Goal: Information Seeking & Learning: Learn about a topic

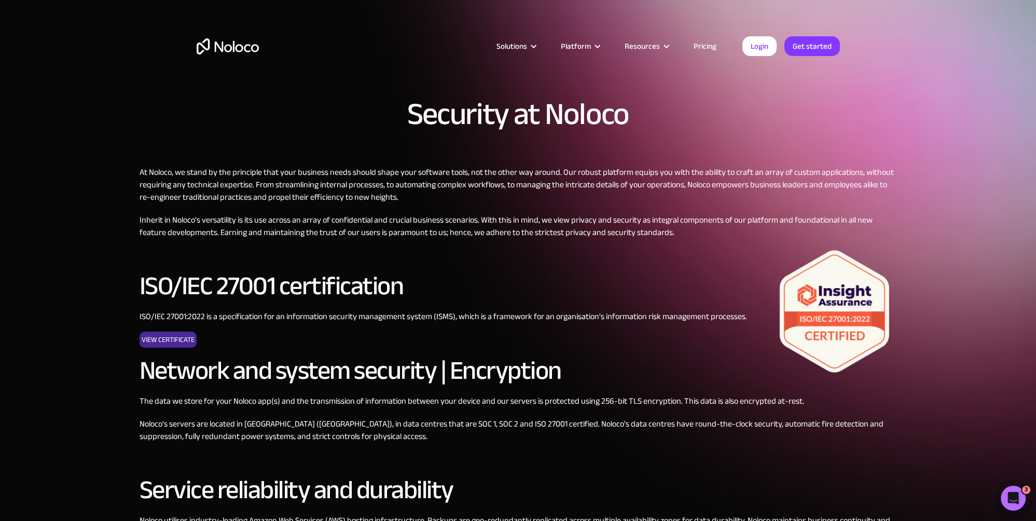
click at [699, 48] on link "Pricing" at bounding box center [705, 45] width 49 height 13
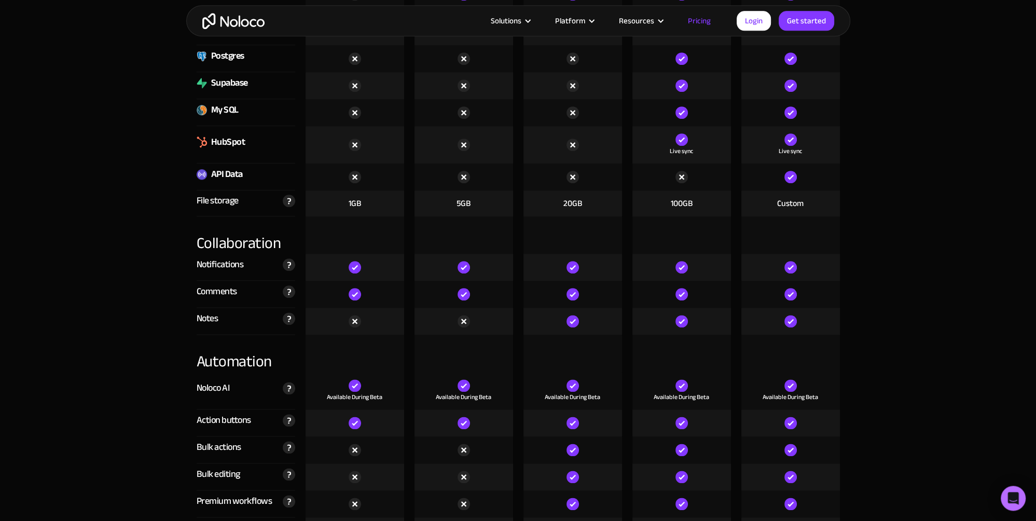
scroll to position [1682, 0]
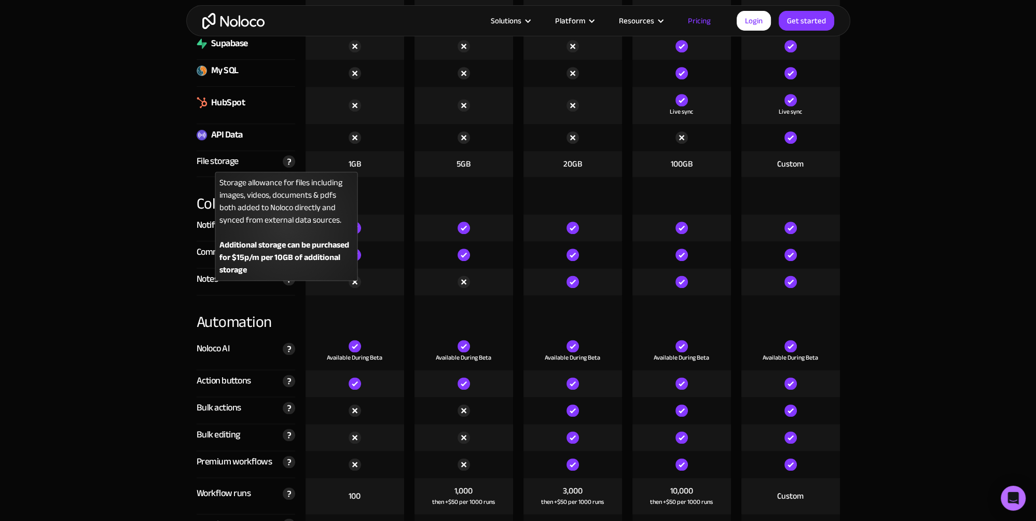
click at [291, 168] on img at bounding box center [289, 161] width 12 height 12
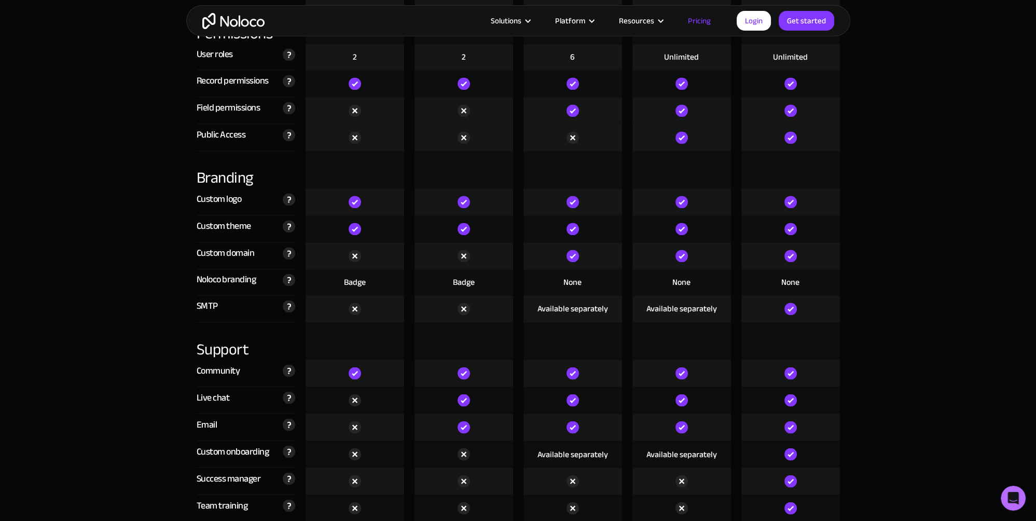
scroll to position [0, 0]
click at [1008, 499] on icon "Open Intercom Messenger" at bounding box center [1012, 496] width 17 height 17
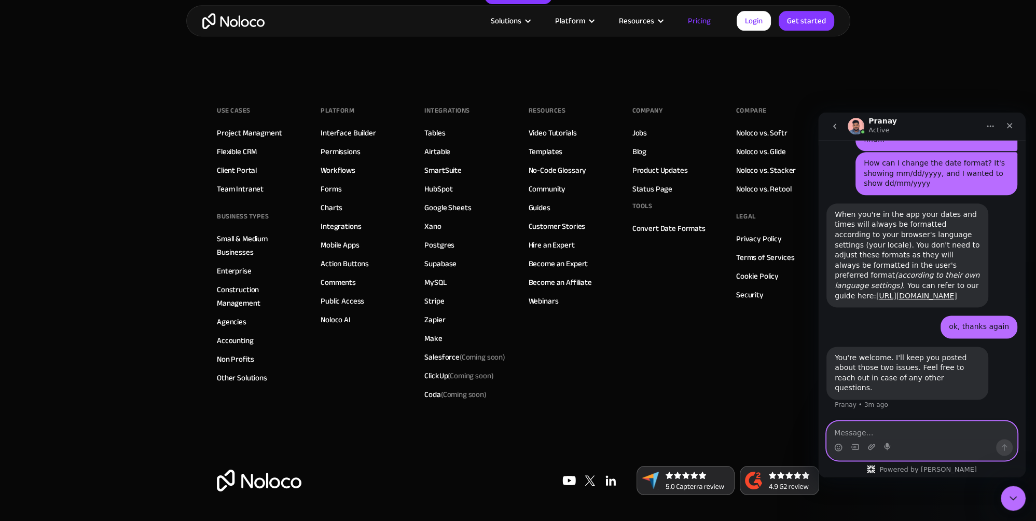
scroll to position [5171, 0]
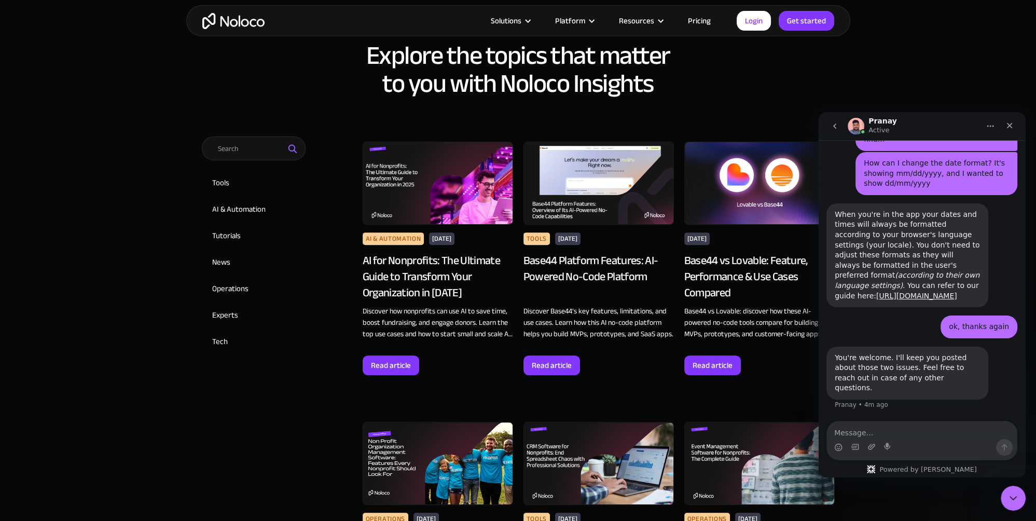
scroll to position [623, 0]
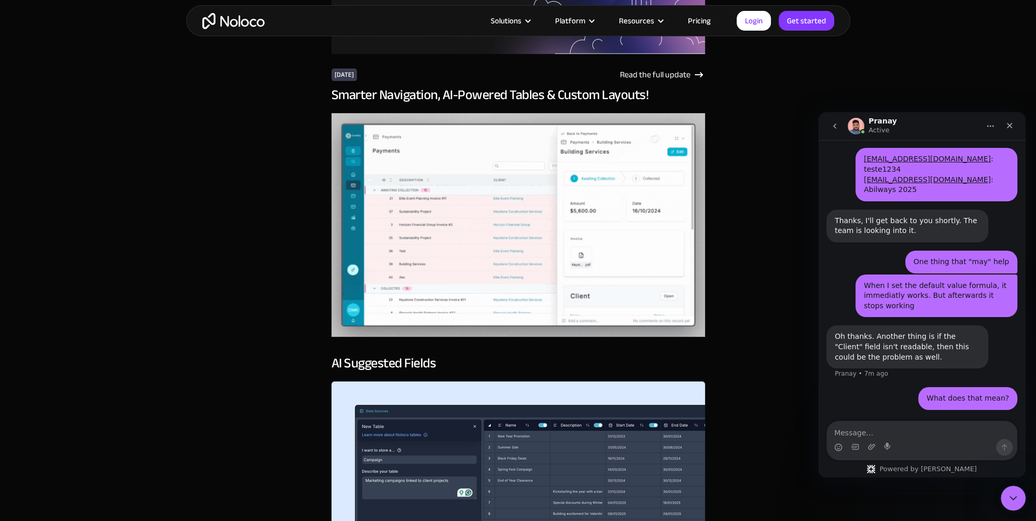
scroll to position [5078, 0]
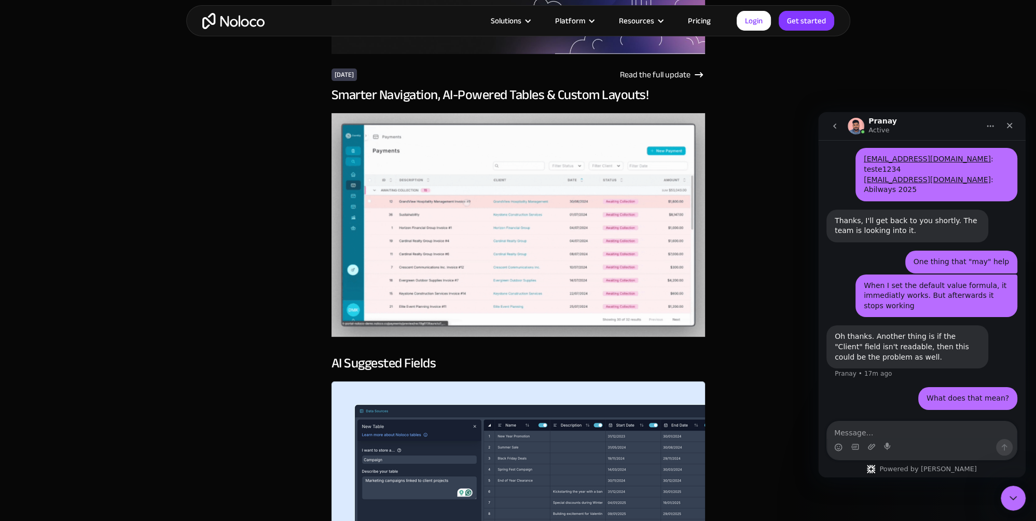
drag, startPoint x: 177, startPoint y: 200, endPoint x: 123, endPoint y: 4, distance: 203.5
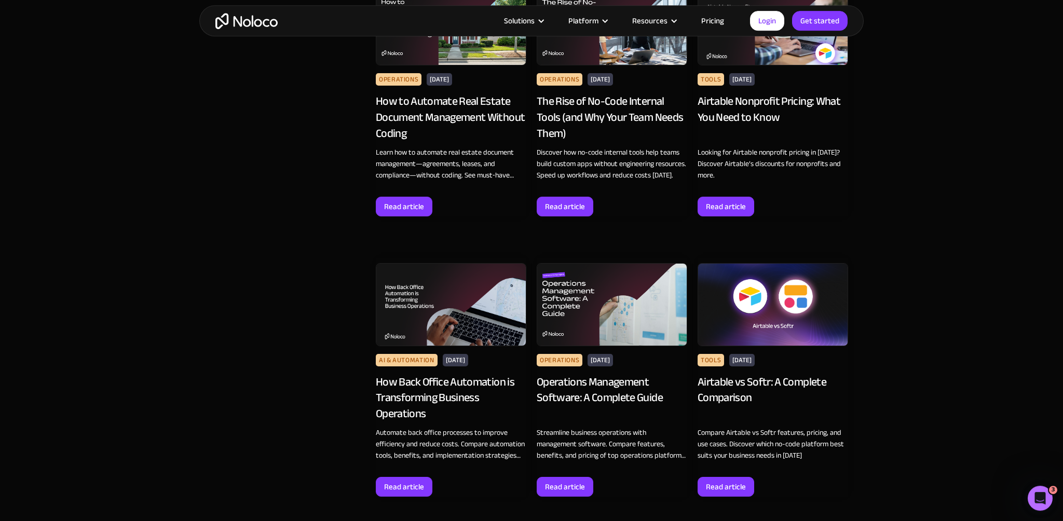
scroll to position [1495, 0]
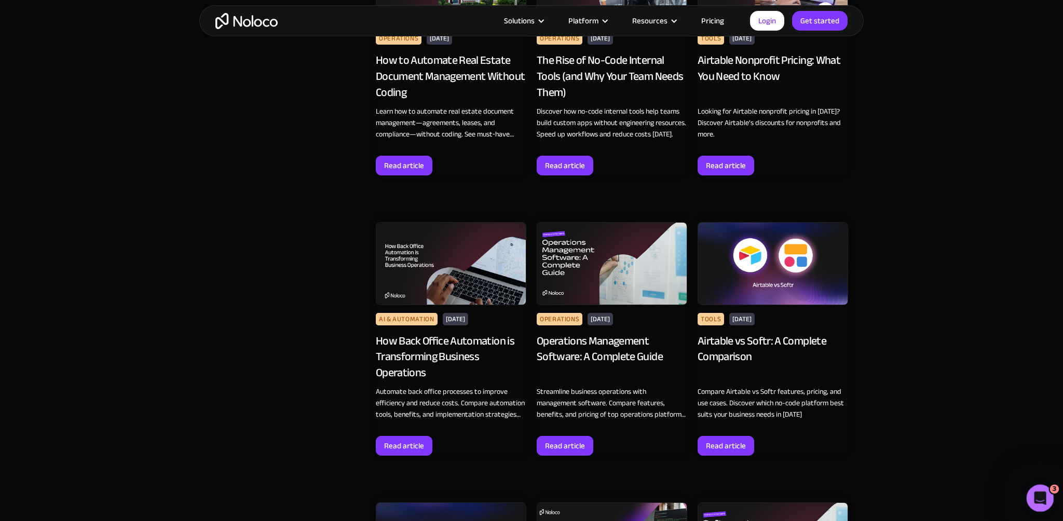
click at [1047, 500] on div "Open Intercom Messenger" at bounding box center [1038, 497] width 34 height 34
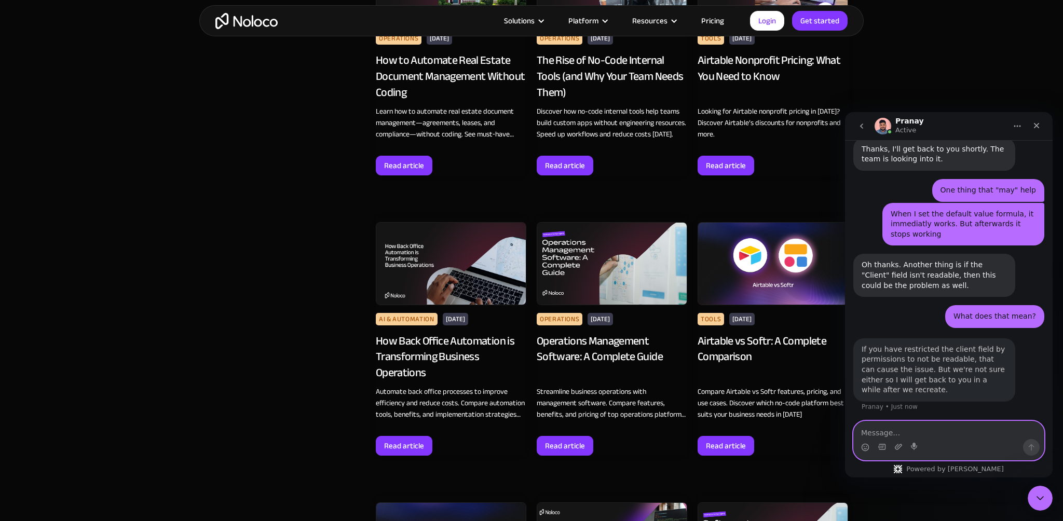
scroll to position [5155, 0]
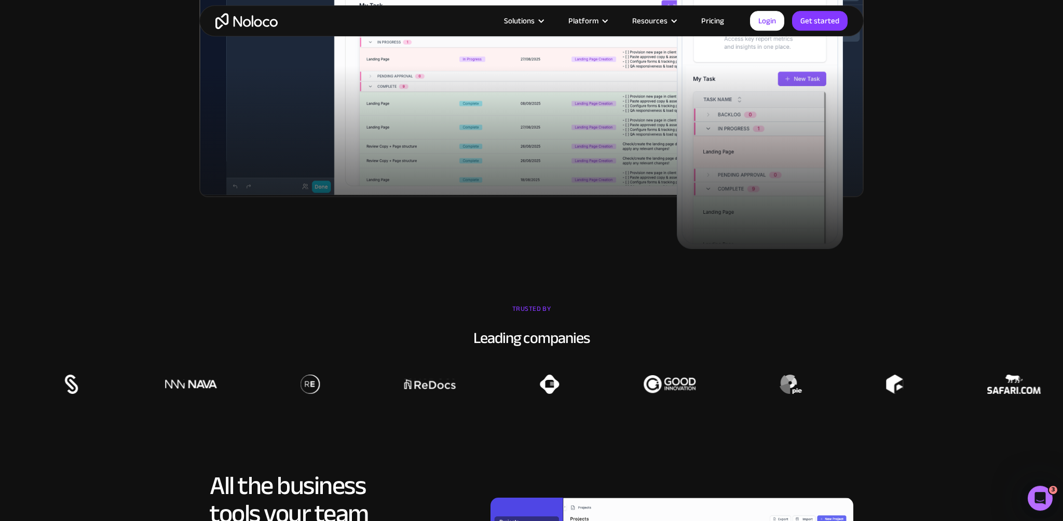
scroll to position [747, 0]
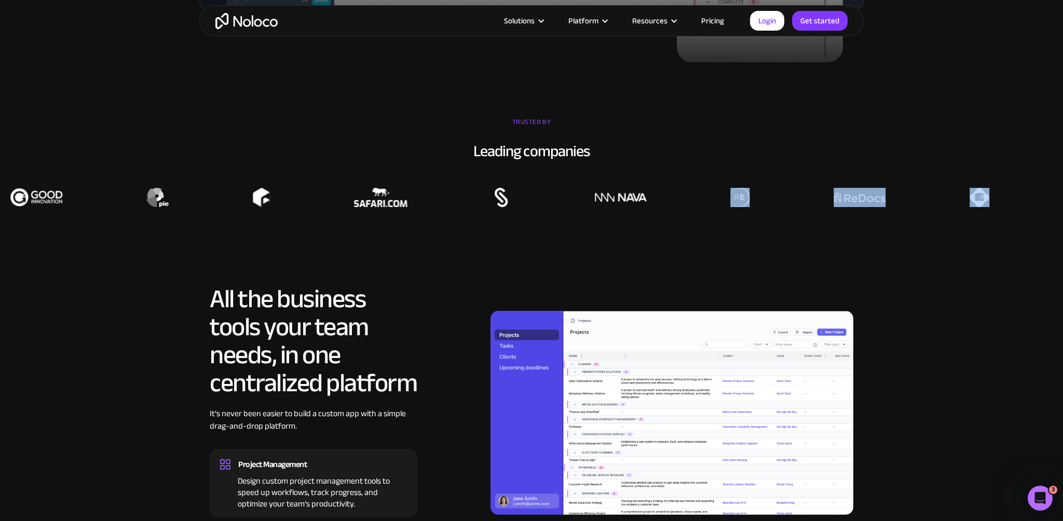
drag, startPoint x: 886, startPoint y: 234, endPoint x: 786, endPoint y: 244, distance: 100.8
click at [786, 233] on section "TRUSTED BY Leading companies" at bounding box center [531, 160] width 1063 height 145
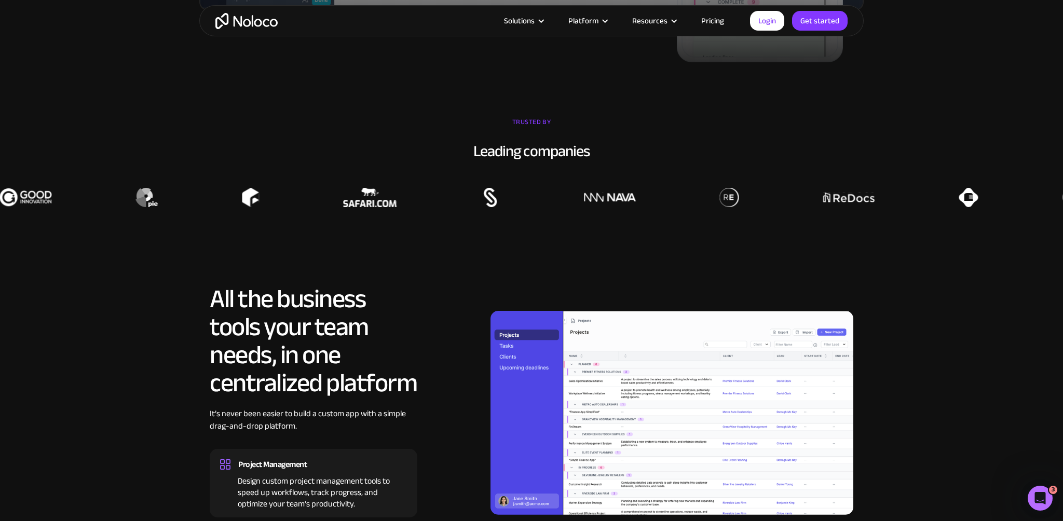
drag, startPoint x: 758, startPoint y: 241, endPoint x: 795, endPoint y: 241, distance: 36.9
click at [795, 233] on section "TRUSTED BY Leading companies" at bounding box center [531, 160] width 1063 height 145
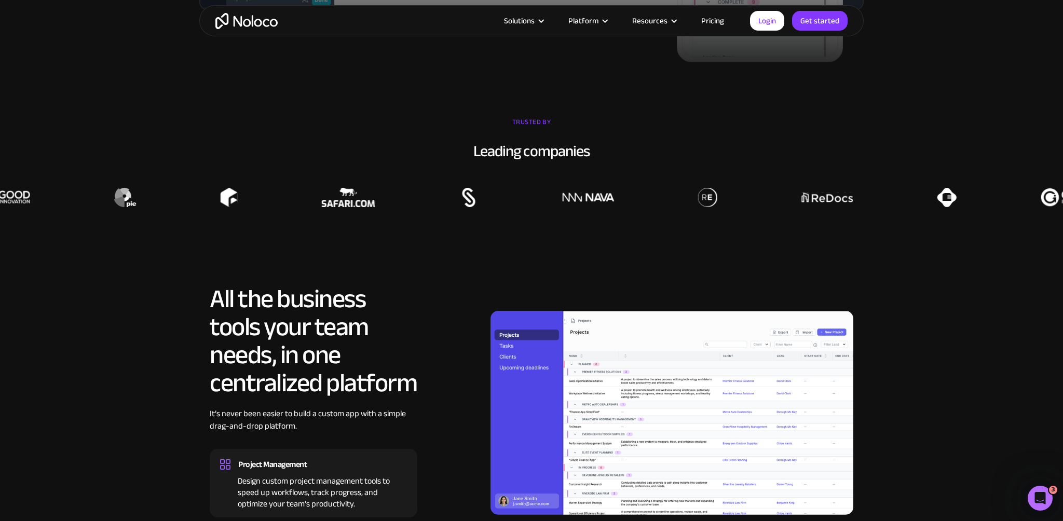
click at [836, 207] on div at bounding box center [710, 197] width 1063 height 19
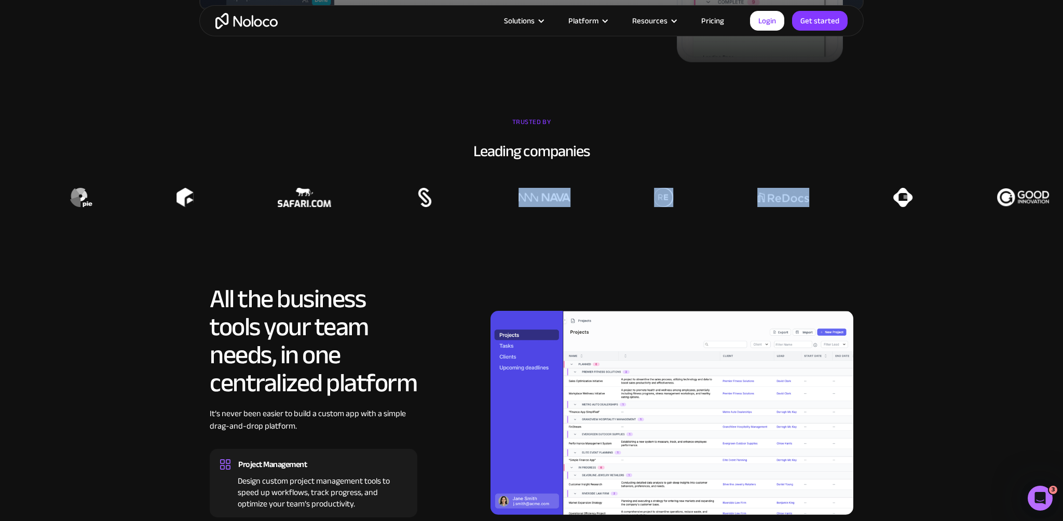
drag, startPoint x: 674, startPoint y: 232, endPoint x: 881, endPoint y: 231, distance: 207.1
click at [875, 207] on div at bounding box center [665, 197] width 1063 height 19
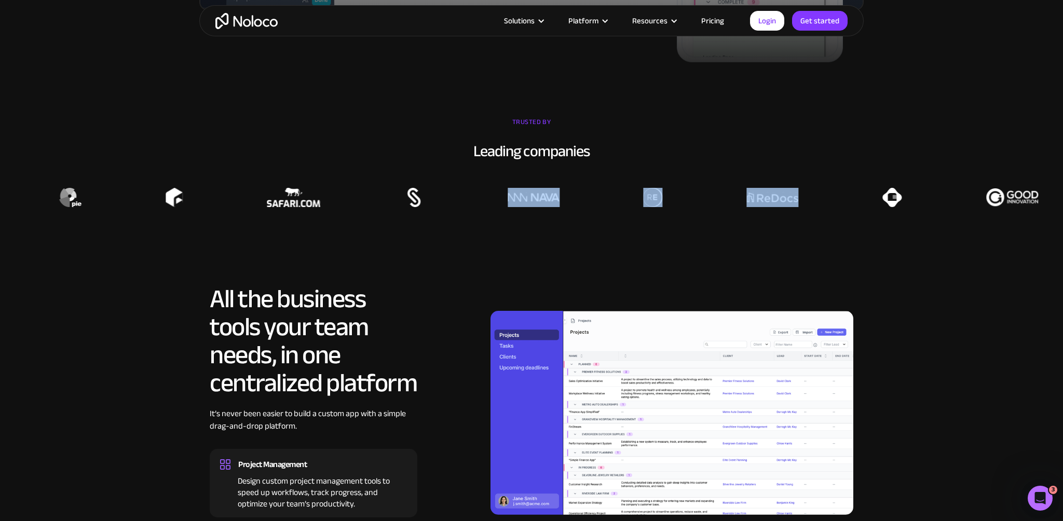
drag, startPoint x: 881, startPoint y: 231, endPoint x: 928, endPoint y: 232, distance: 46.7
click at [883, 207] on div at bounding box center [655, 197] width 1063 height 19
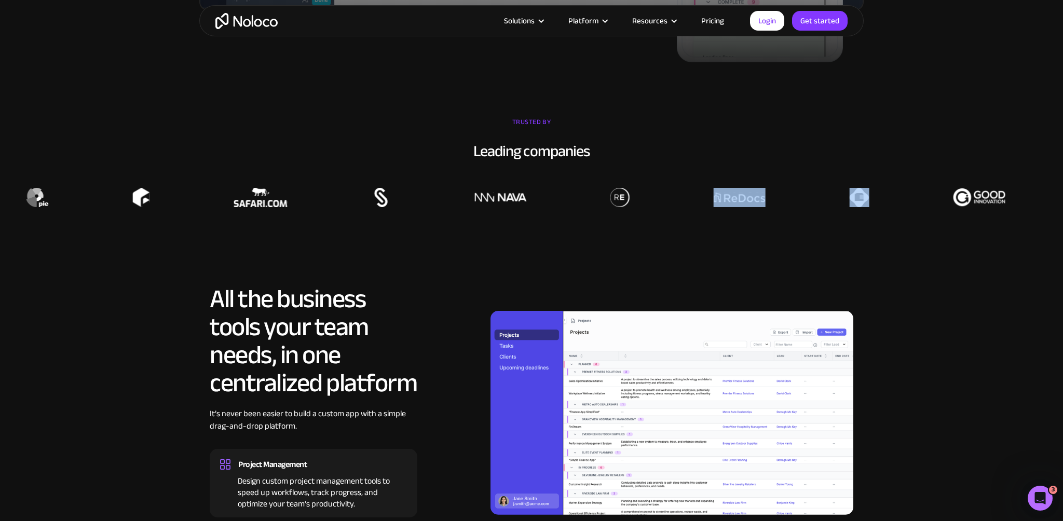
drag, startPoint x: 965, startPoint y: 231, endPoint x: 837, endPoint y: 236, distance: 127.7
click at [838, 207] on div at bounding box center [622, 197] width 1063 height 19
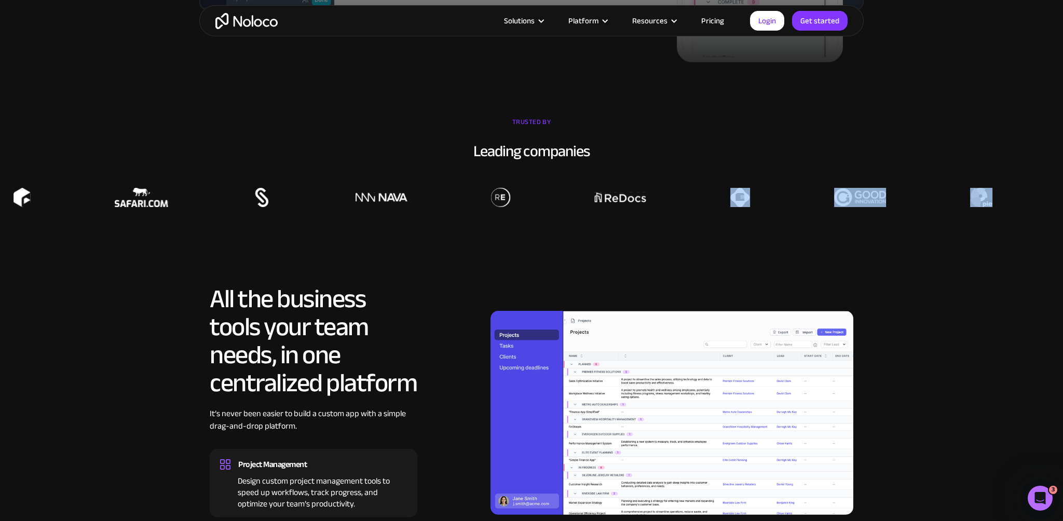
drag, startPoint x: 1035, startPoint y: 228, endPoint x: 851, endPoint y: 234, distance: 184.3
click at [858, 207] on div at bounding box center [502, 197] width 1063 height 19
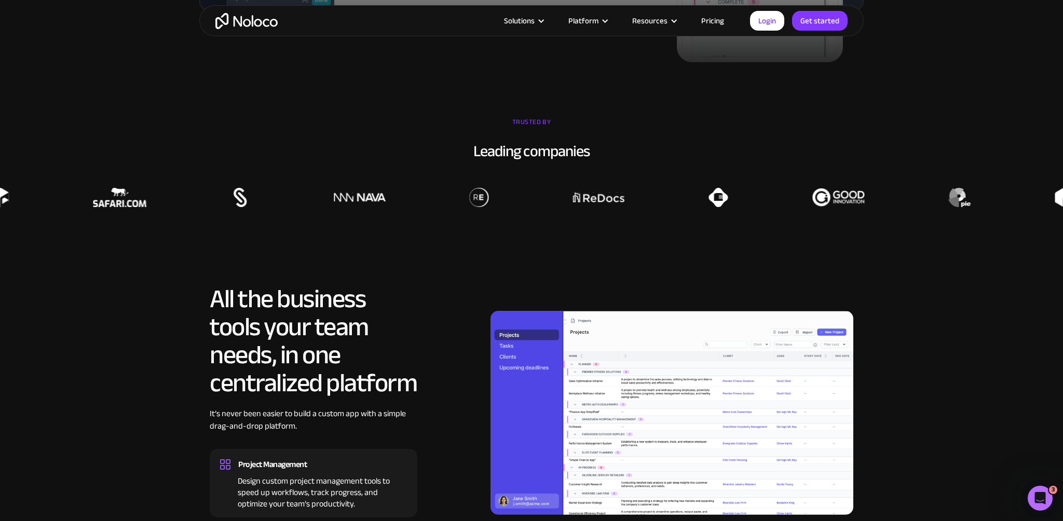
click at [717, 207] on div at bounding box center [481, 197] width 1063 height 19
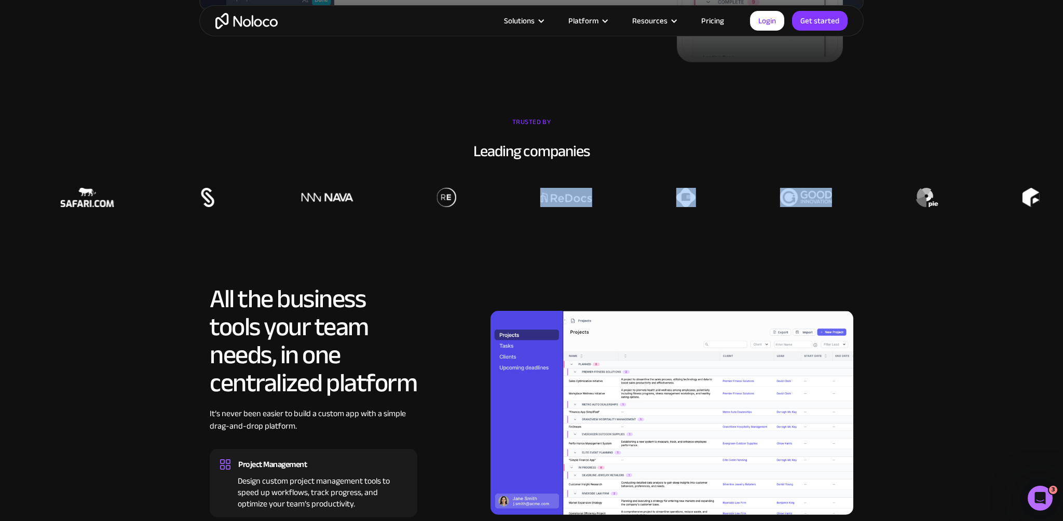
drag, startPoint x: 645, startPoint y: 225, endPoint x: 882, endPoint y: 230, distance: 237.2
click at [882, 207] on div at bounding box center [448, 197] width 1063 height 19
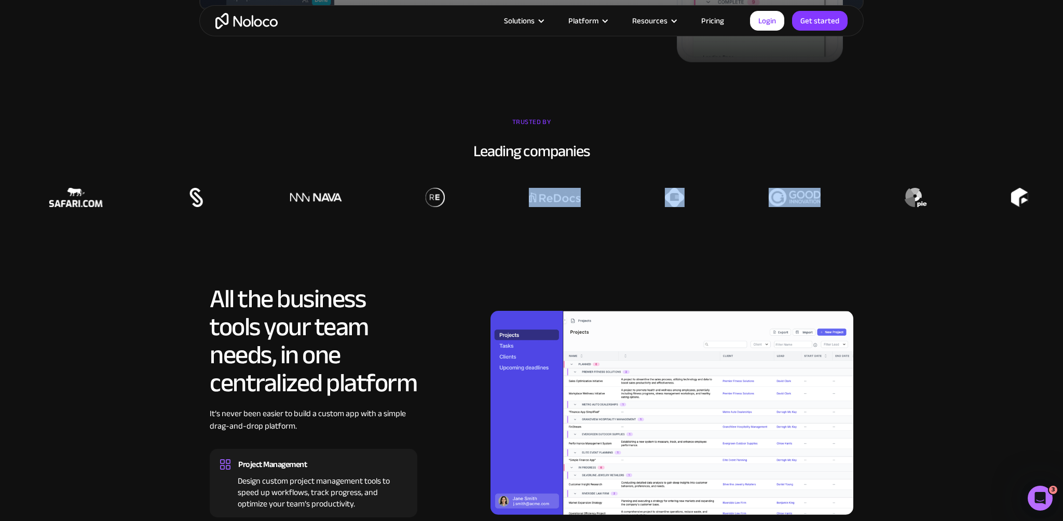
click at [882, 207] on div at bounding box center [437, 197] width 1063 height 19
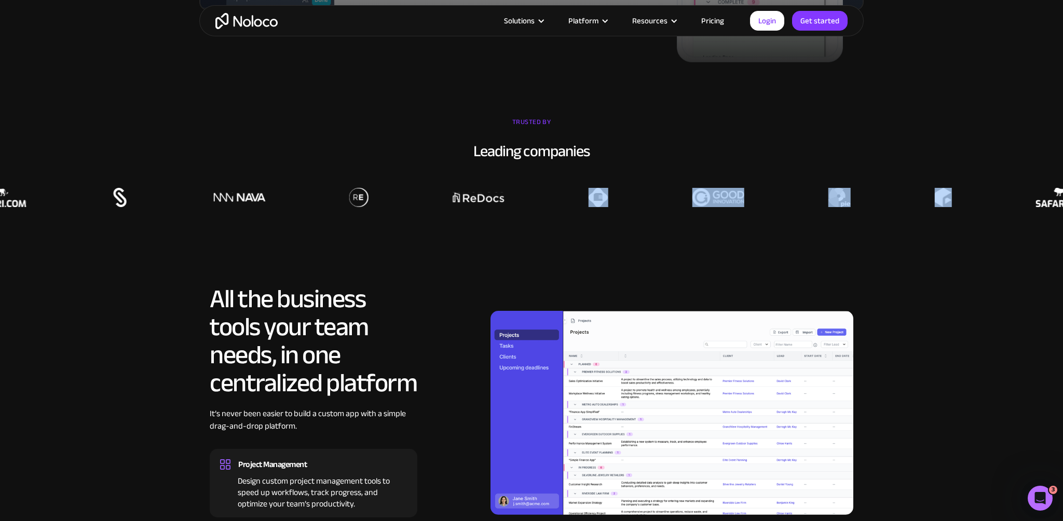
drag, startPoint x: 1014, startPoint y: 235, endPoint x: 686, endPoint y: 236, distance: 328.0
click at [686, 207] on div at bounding box center [361, 184] width 1063 height 45
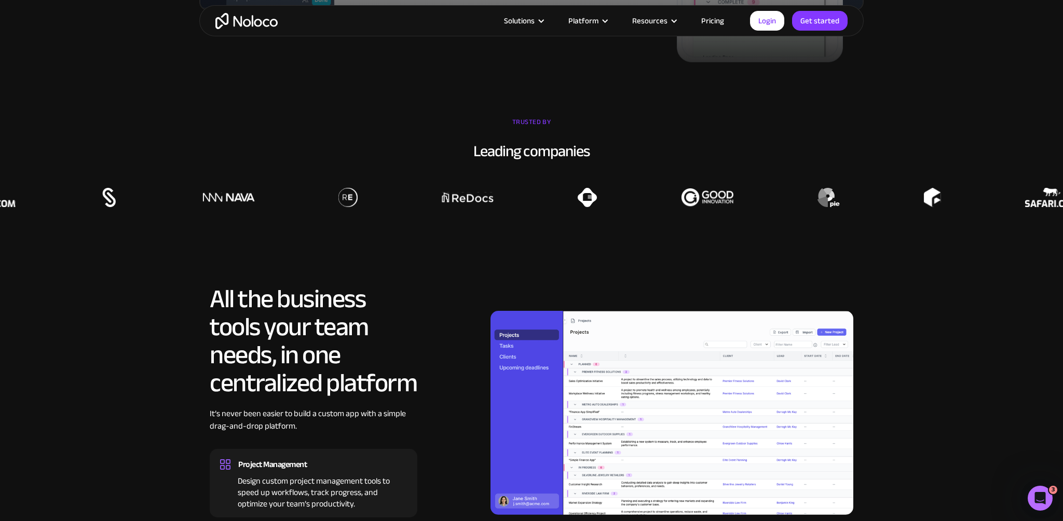
click at [663, 207] on div at bounding box center [350, 197] width 1063 height 19
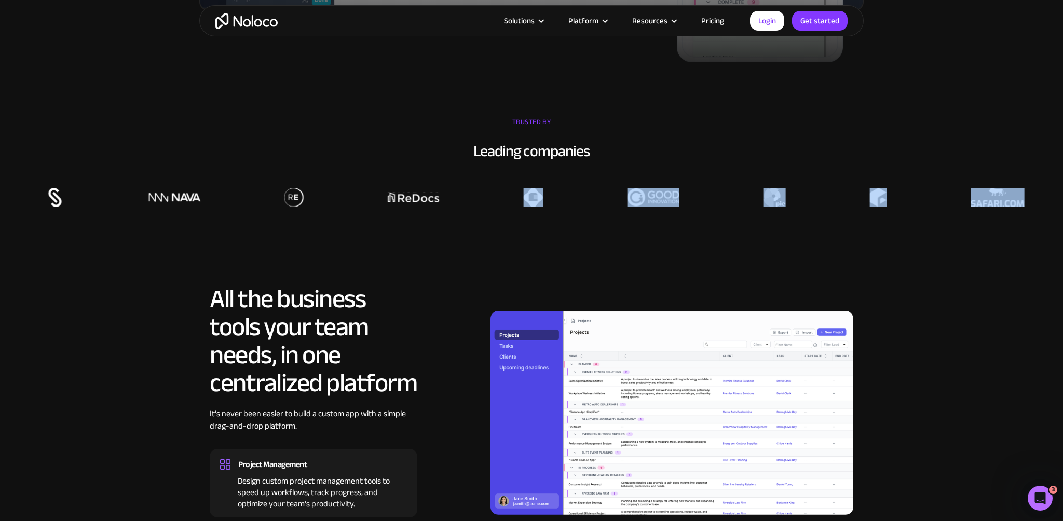
drag, startPoint x: 636, startPoint y: 231, endPoint x: 1031, endPoint y: 235, distance: 394.5
click at [828, 207] on div at bounding box center [296, 184] width 1063 height 45
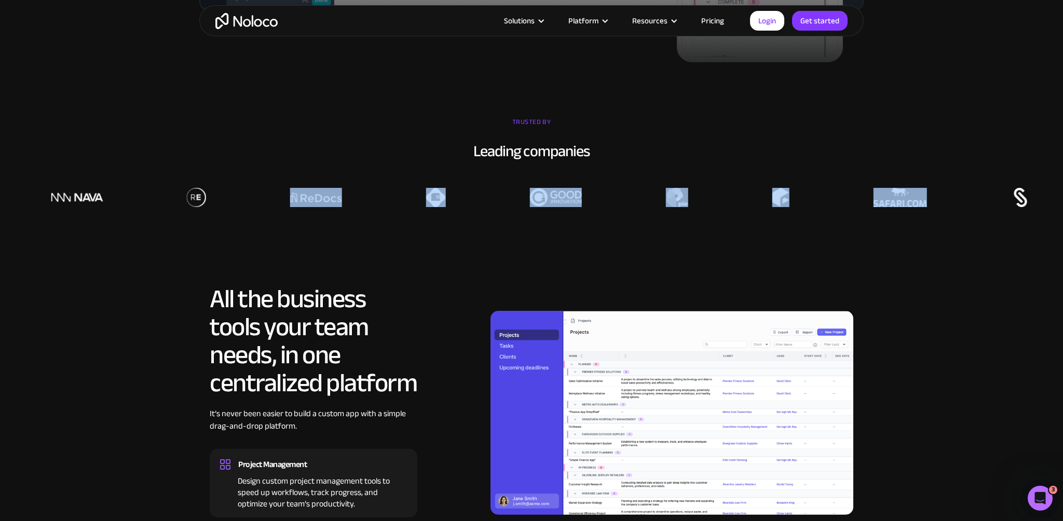
drag, startPoint x: 1033, startPoint y: 234, endPoint x: 428, endPoint y: 236, distance: 605.7
click at [428, 207] on div at bounding box center [198, 184] width 1063 height 45
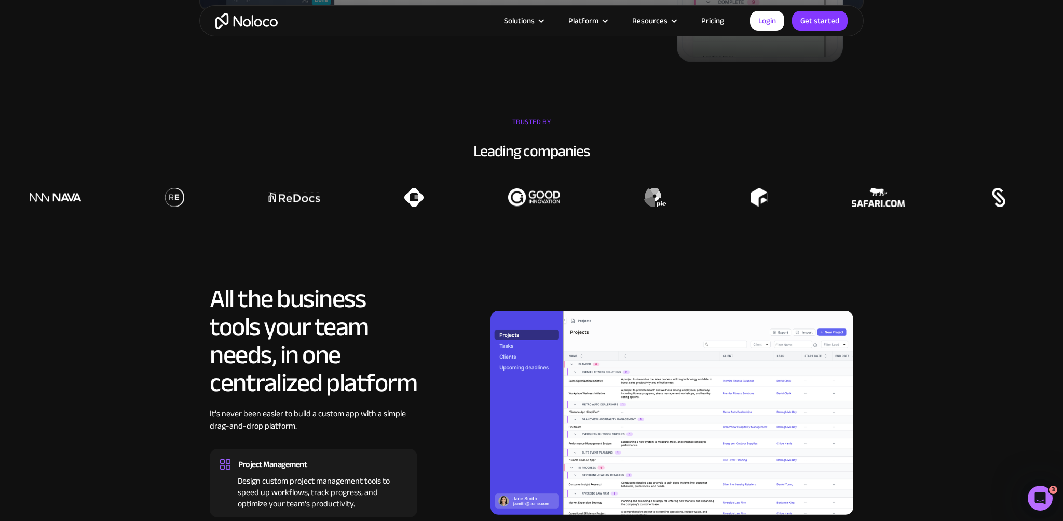
click at [425, 207] on div at bounding box center [177, 197] width 1063 height 19
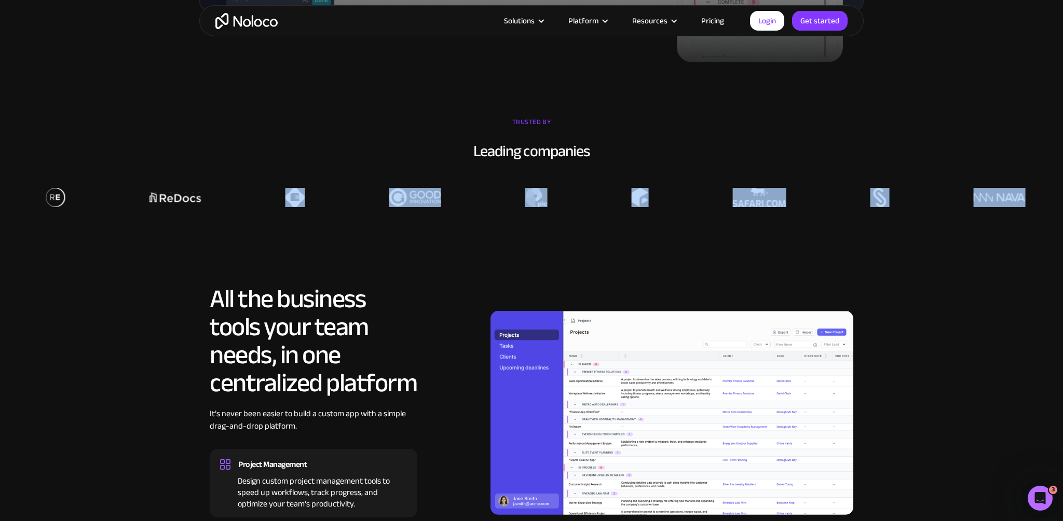
drag, startPoint x: 438, startPoint y: 231, endPoint x: 1049, endPoint y: 226, distance: 611.9
click at [590, 207] on div at bounding box center [58, 184] width 1063 height 45
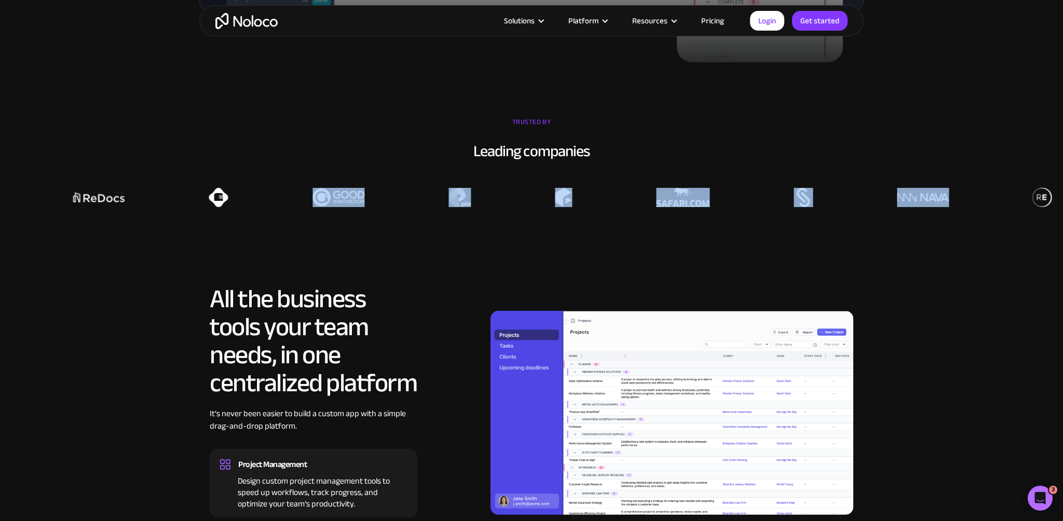
drag, startPoint x: 1031, startPoint y: 231, endPoint x: 409, endPoint y: 224, distance: 621.8
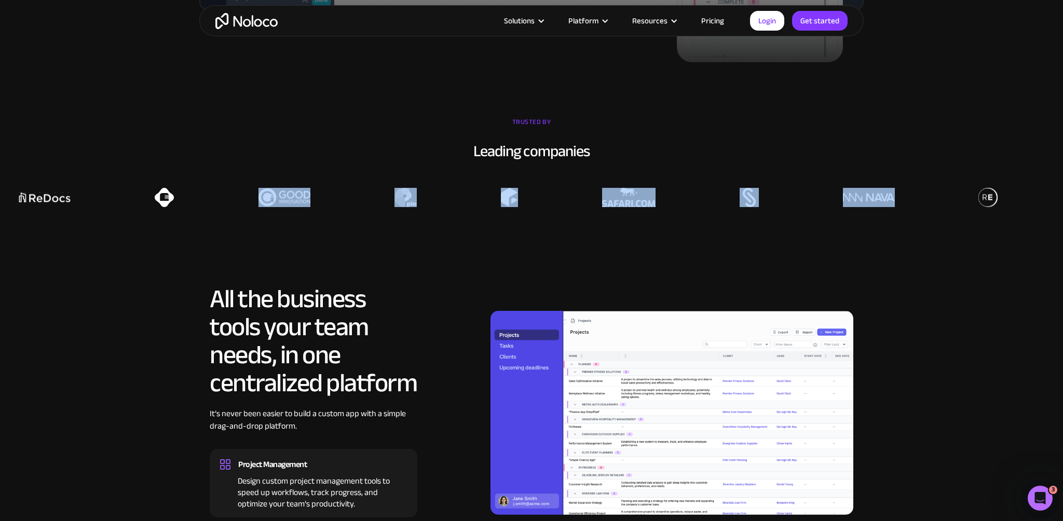
drag, startPoint x: 401, startPoint y: 228, endPoint x: 908, endPoint y: 237, distance: 506.6
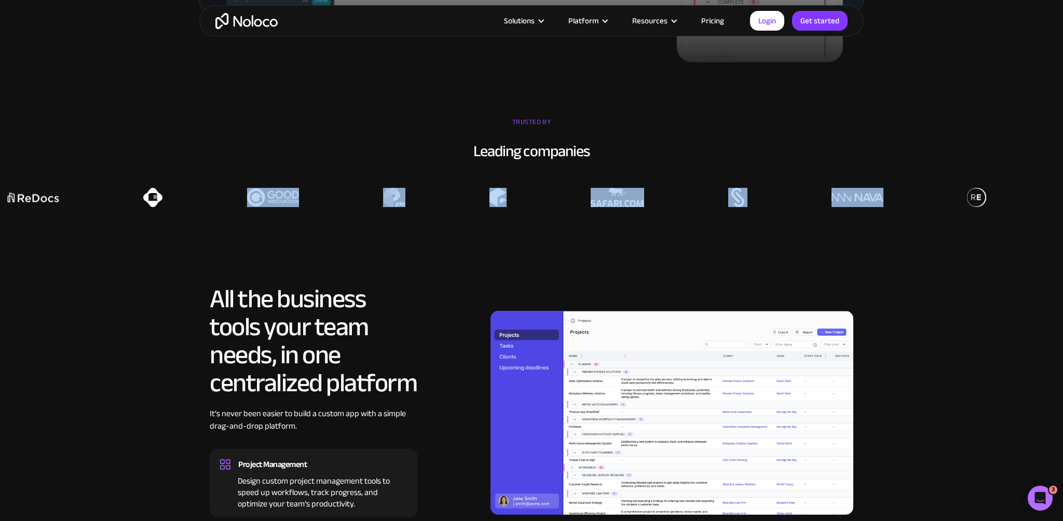
click at [919, 207] on div at bounding box center [978, 197] width 1063 height 19
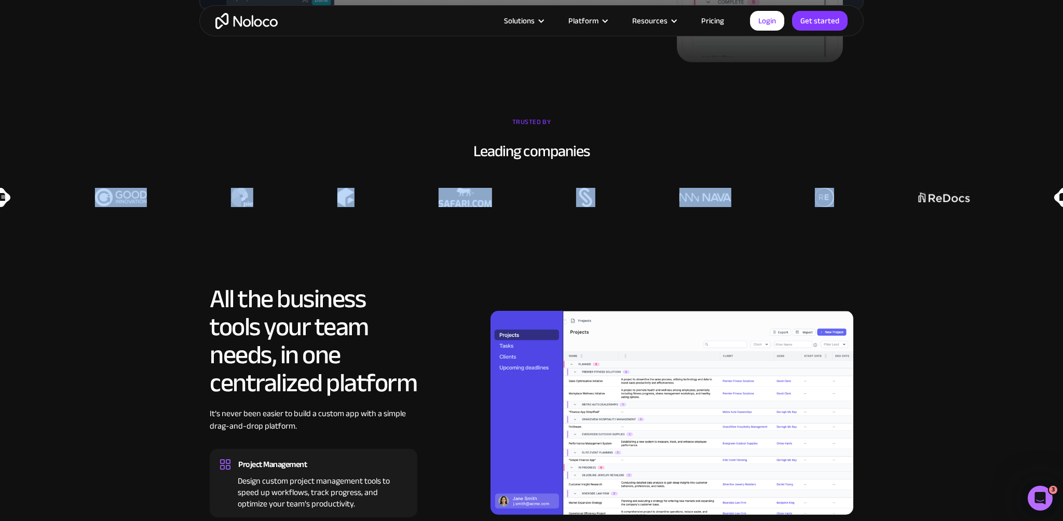
drag, startPoint x: 1005, startPoint y: 229, endPoint x: 215, endPoint y: 231, distance: 790.5
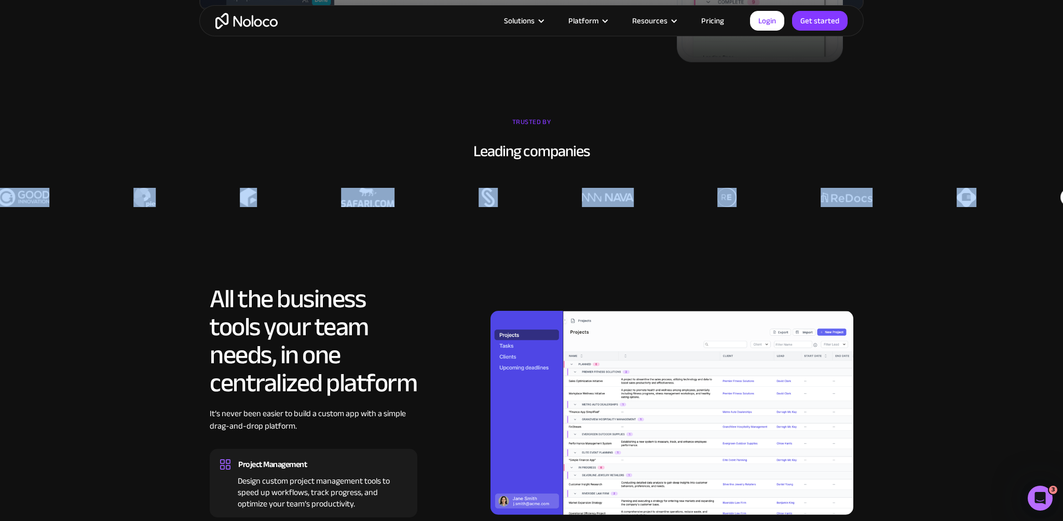
drag, startPoint x: 188, startPoint y: 222, endPoint x: 1010, endPoint y: 225, distance: 822.1
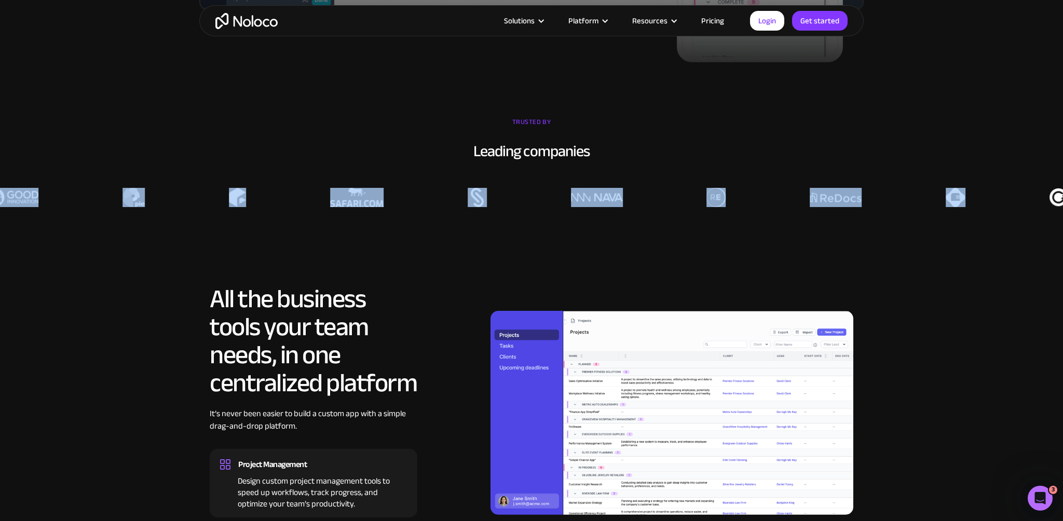
drag, startPoint x: 1010, startPoint y: 225, endPoint x: 1039, endPoint y: 232, distance: 29.3
click at [1014, 207] on div at bounding box center [718, 197] width 1063 height 19
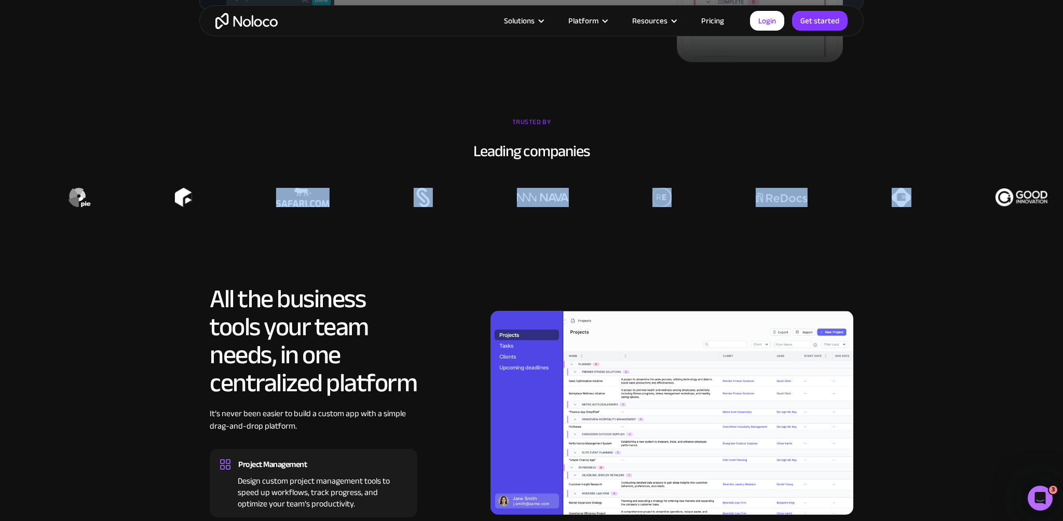
drag, startPoint x: 1039, startPoint y: 232, endPoint x: 301, endPoint y: 224, distance: 737.6
click at [301, 207] on div at bounding box center [664, 197] width 1063 height 19
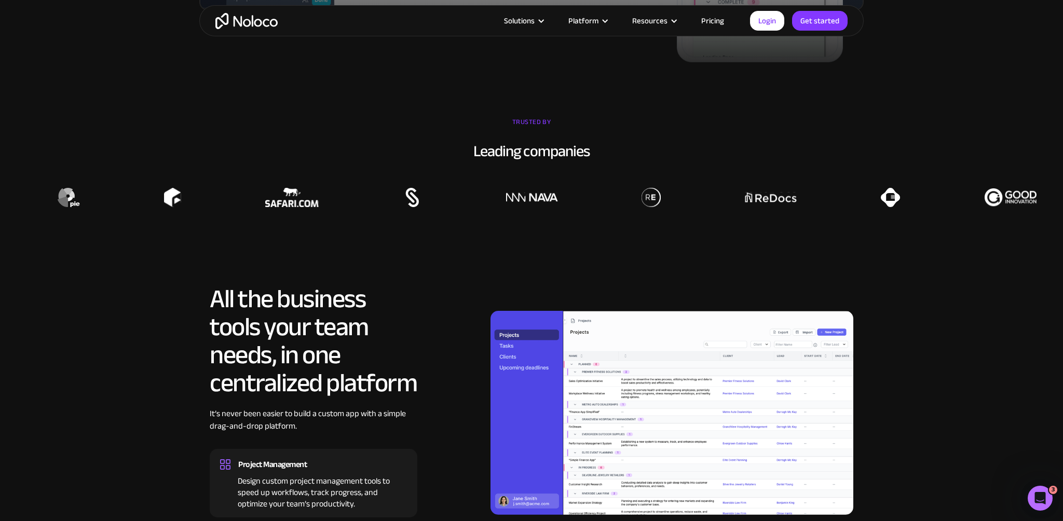
click at [301, 207] on div at bounding box center [653, 197] width 1063 height 19
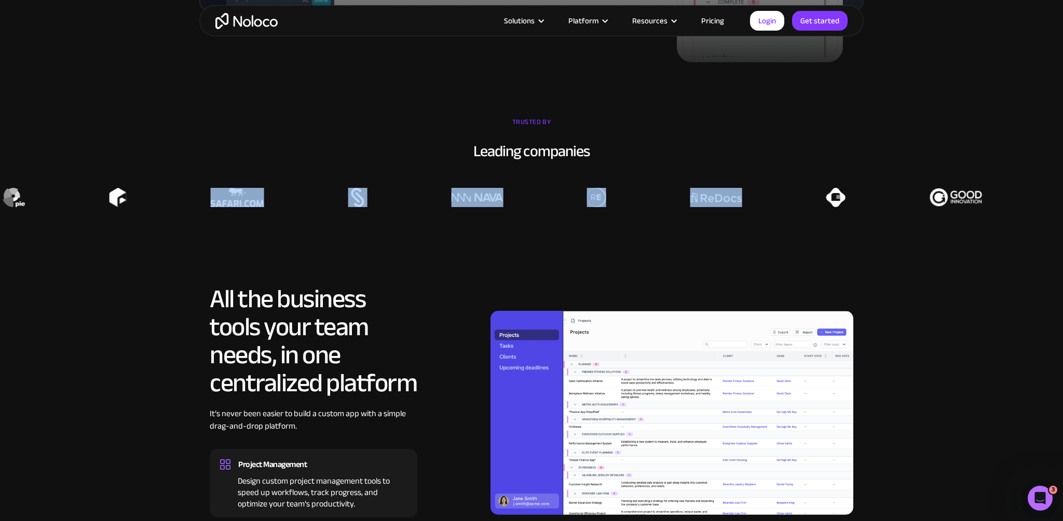
drag, startPoint x: 329, startPoint y: 230, endPoint x: 835, endPoint y: 228, distance: 506.0
click at [835, 207] on div at bounding box center [598, 197] width 1063 height 19
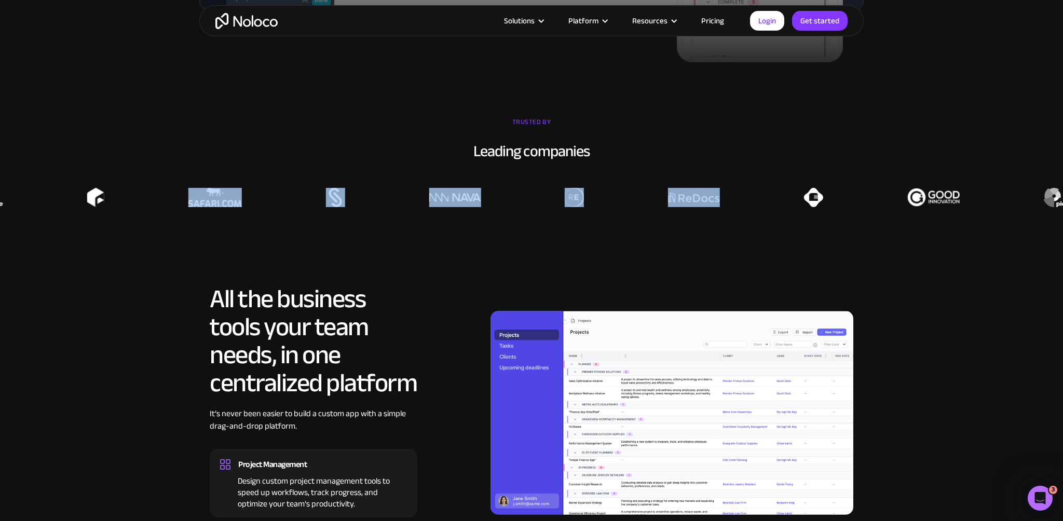
click at [824, 207] on div at bounding box center [576, 197] width 1063 height 19
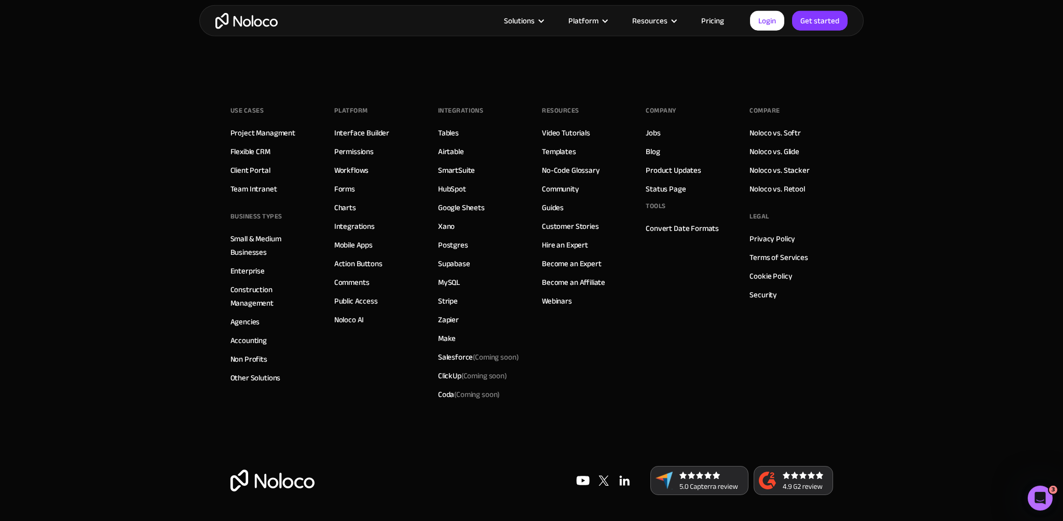
scroll to position [6041, 0]
click at [765, 302] on link "Security" at bounding box center [763, 294] width 28 height 13
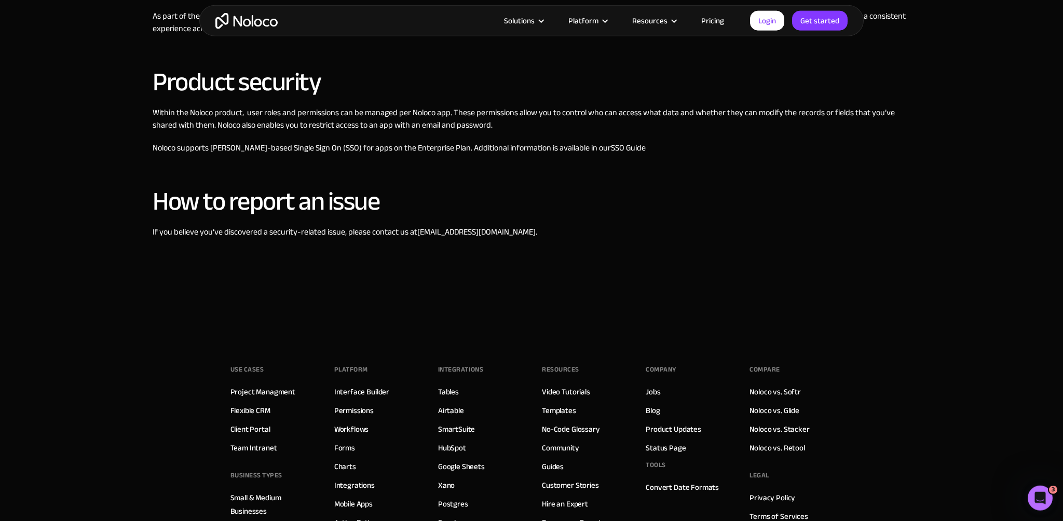
scroll to position [987, 0]
